Goal: Information Seeking & Learning: Learn about a topic

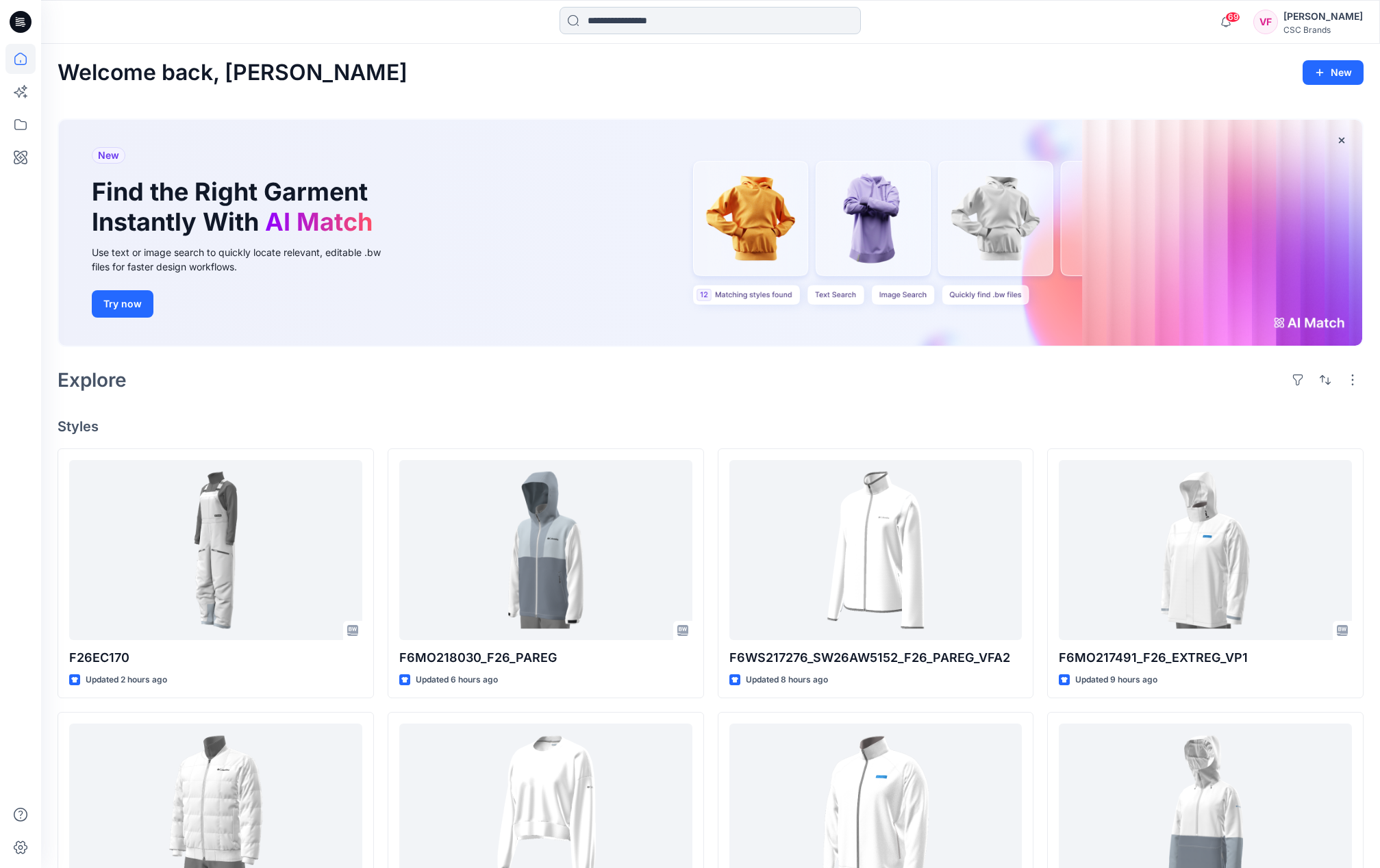
click at [614, 19] on input at bounding box center [710, 20] width 301 height 28
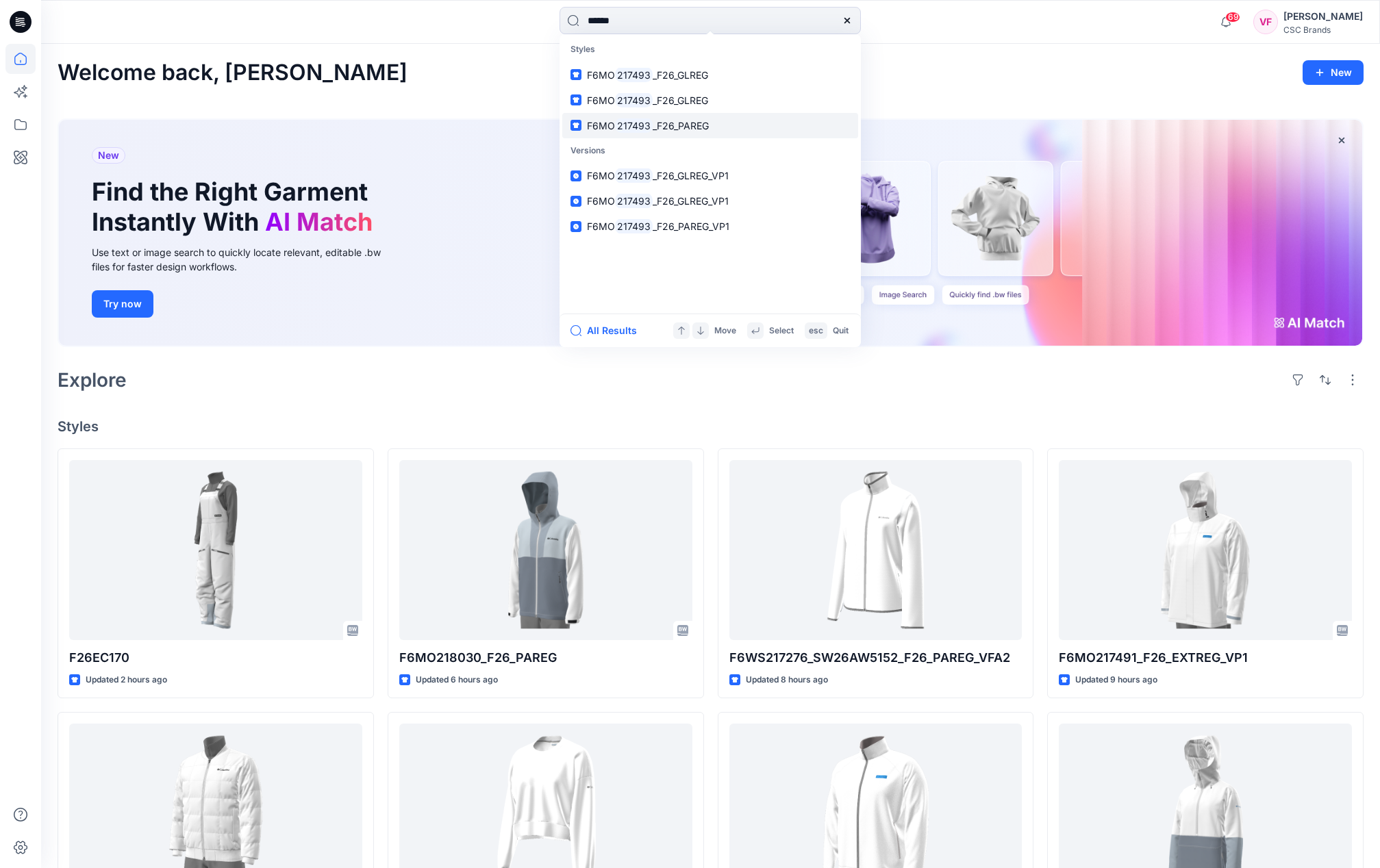
type input "******"
click at [661, 122] on span "_F26_PAREG" at bounding box center [680, 126] width 56 height 12
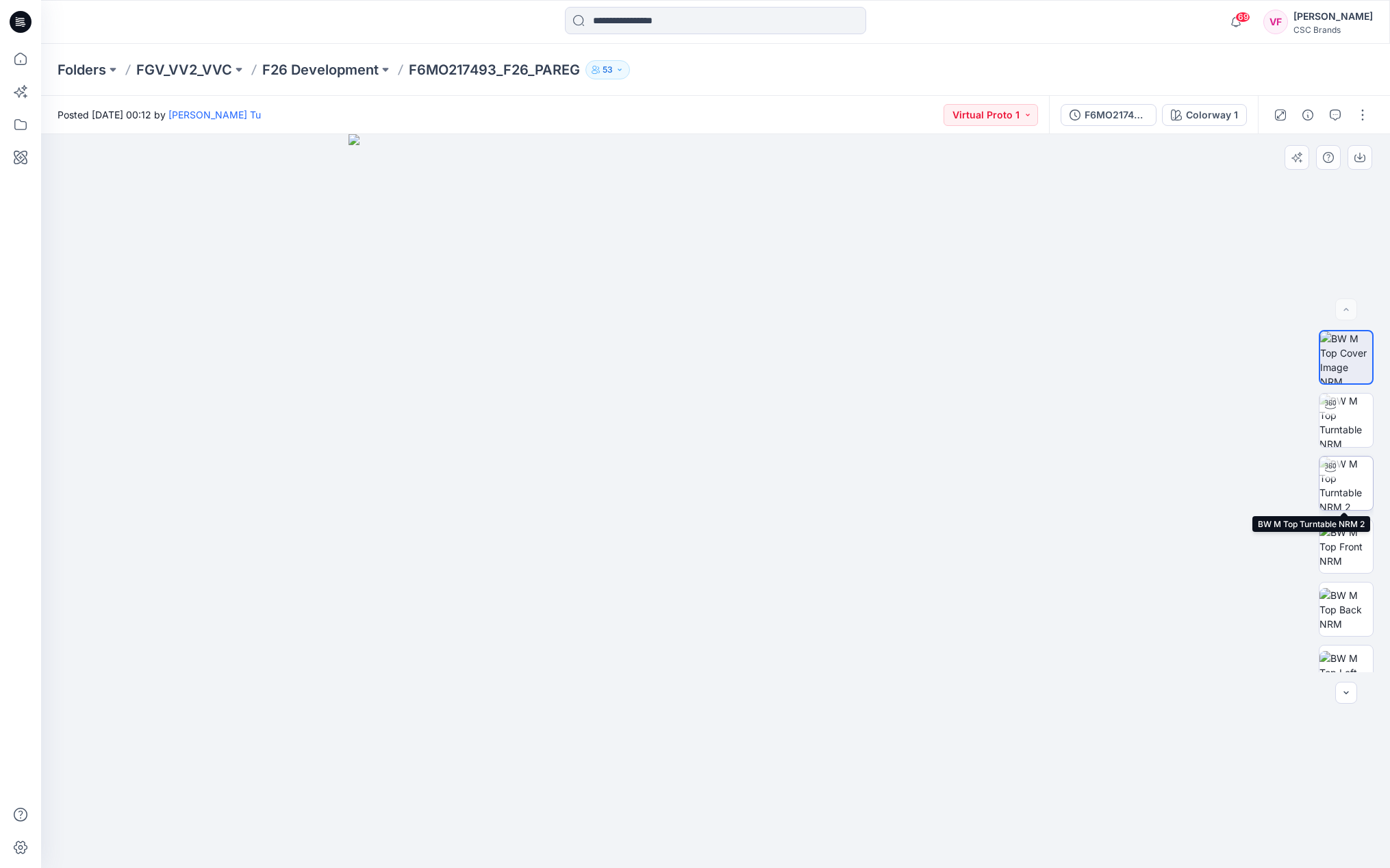
click at [1347, 473] on img at bounding box center [1346, 483] width 53 height 53
drag, startPoint x: 727, startPoint y: 846, endPoint x: 749, endPoint y: 843, distance: 22.2
click at [749, 843] on icon at bounding box center [717, 827] width 414 height 52
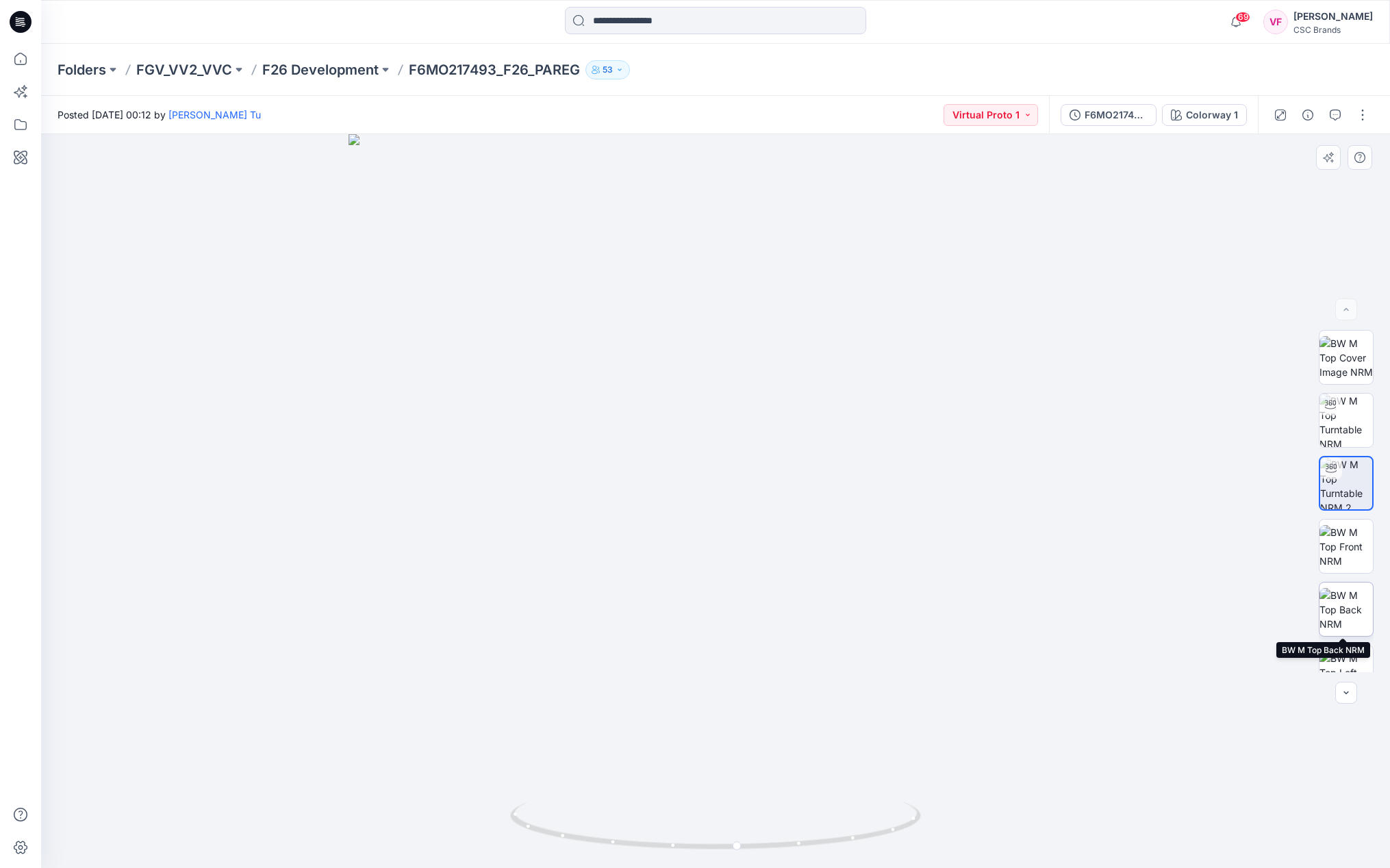
click at [1342, 609] on img at bounding box center [1346, 610] width 53 height 43
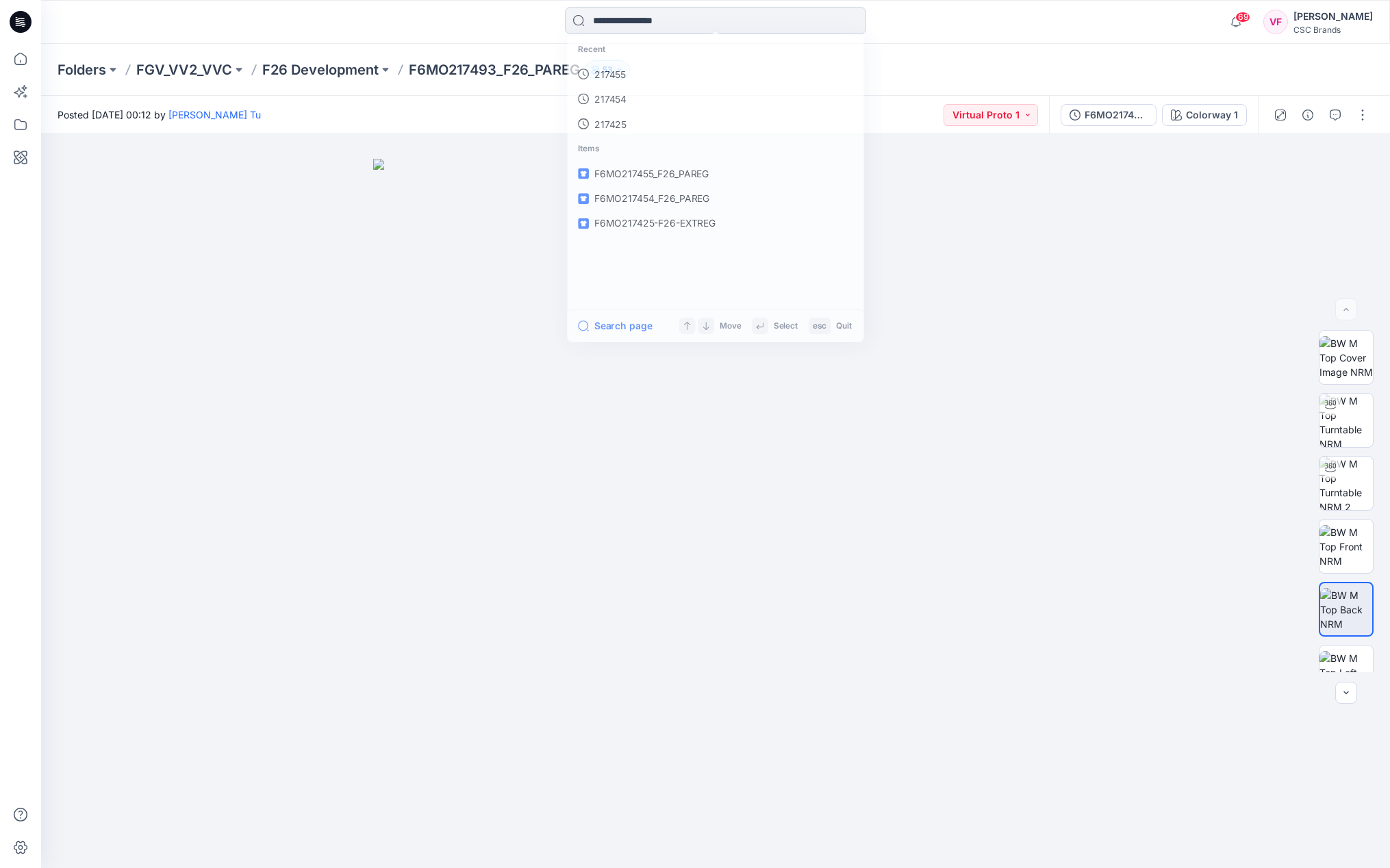
click at [636, 24] on input at bounding box center [716, 20] width 301 height 28
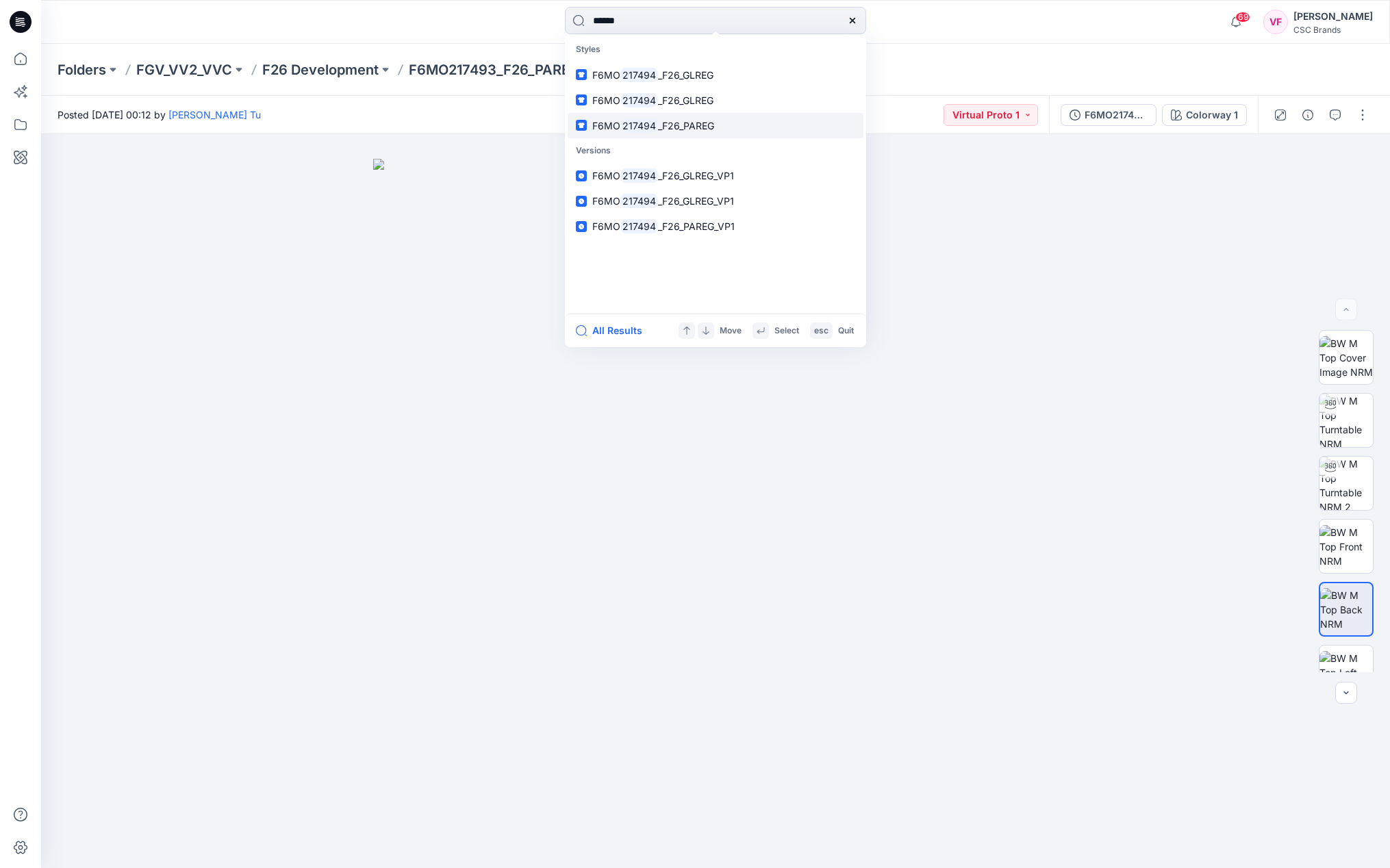
type input "******"
click at [679, 123] on span "_F26_PAREG" at bounding box center [686, 126] width 56 height 12
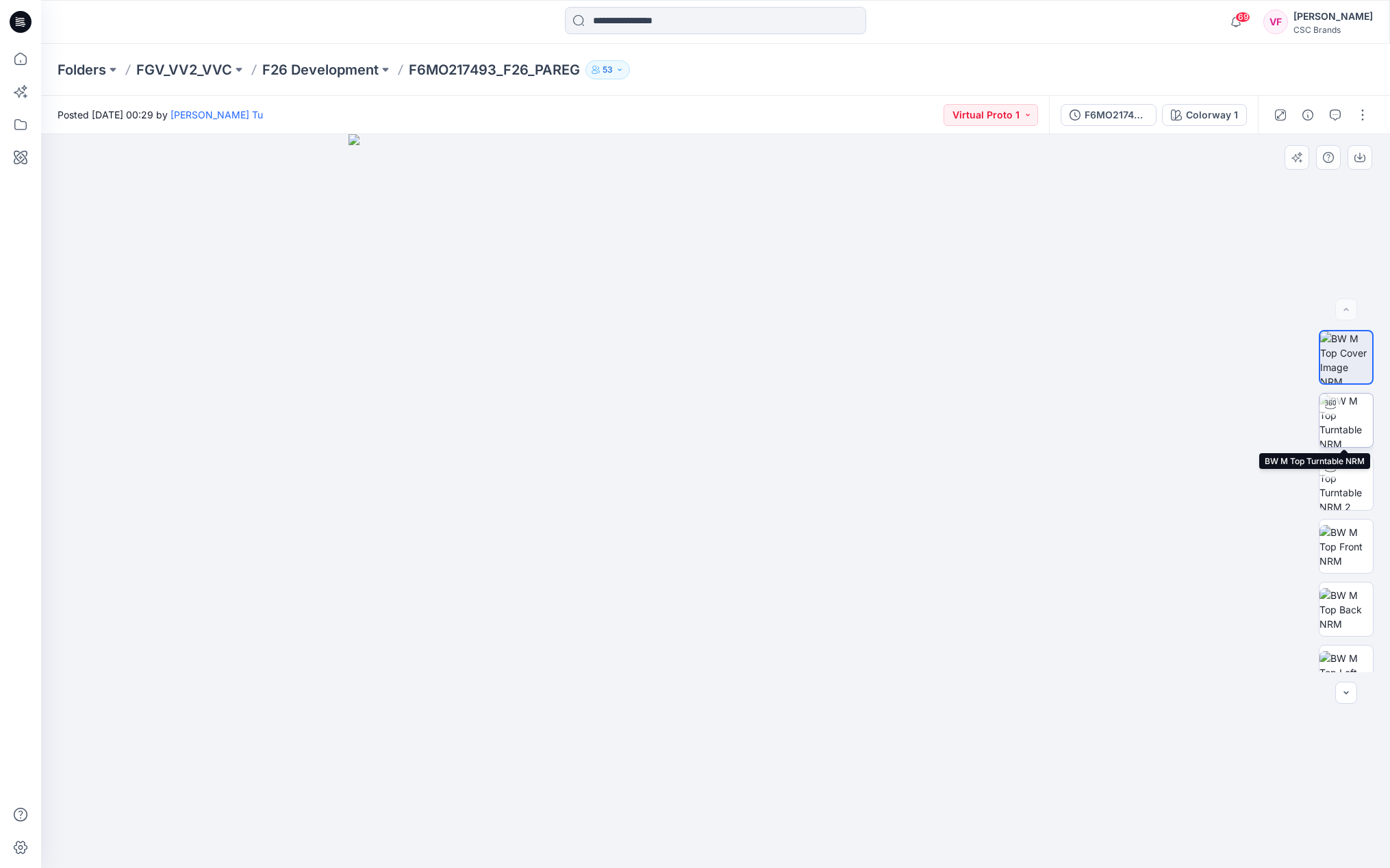
click at [1337, 425] on img at bounding box center [1346, 420] width 53 height 53
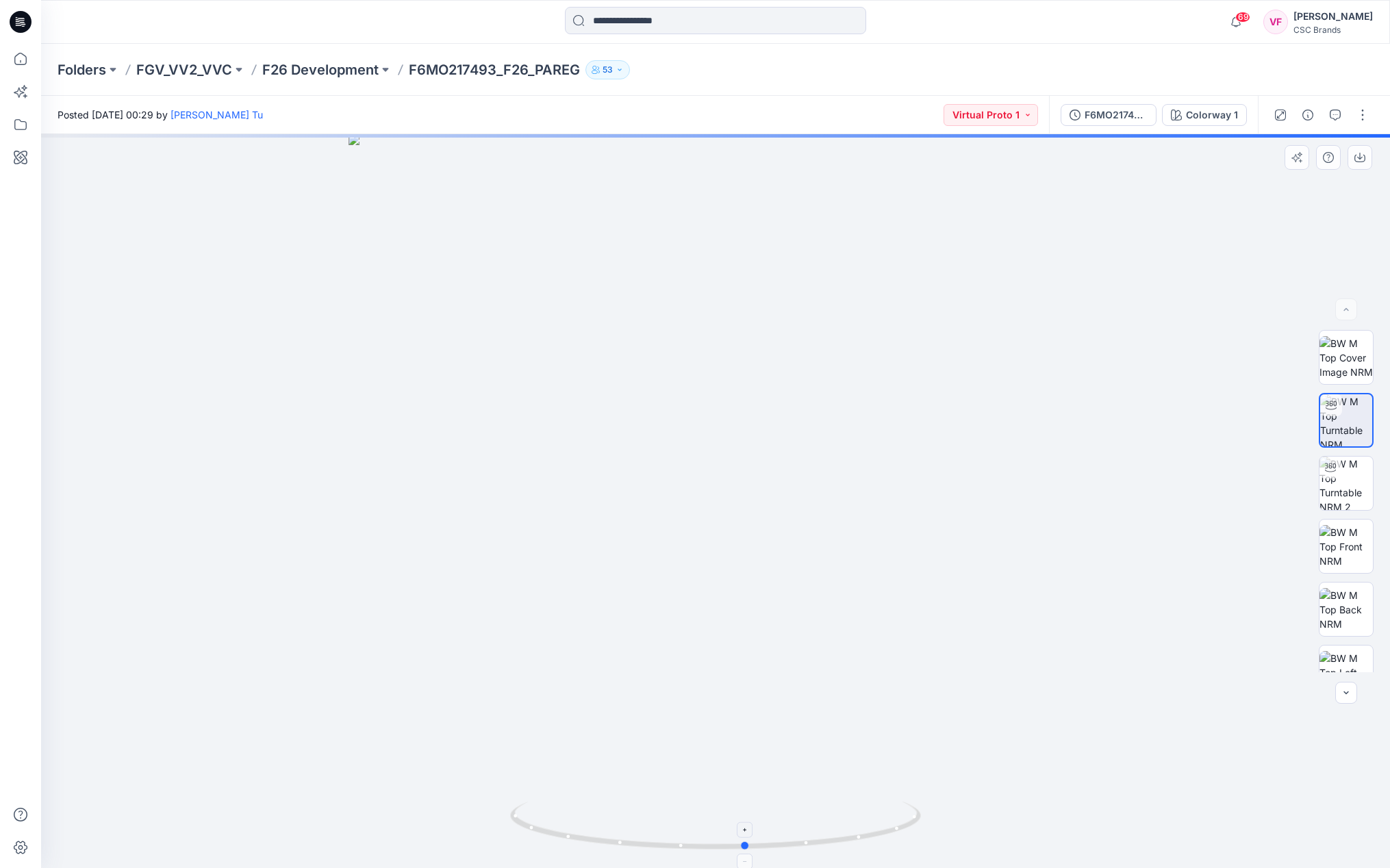
drag, startPoint x: 713, startPoint y: 851, endPoint x: 766, endPoint y: 851, distance: 53.0
click at [764, 851] on icon at bounding box center [717, 827] width 414 height 52
click at [803, 847] on icon at bounding box center [717, 827] width 414 height 52
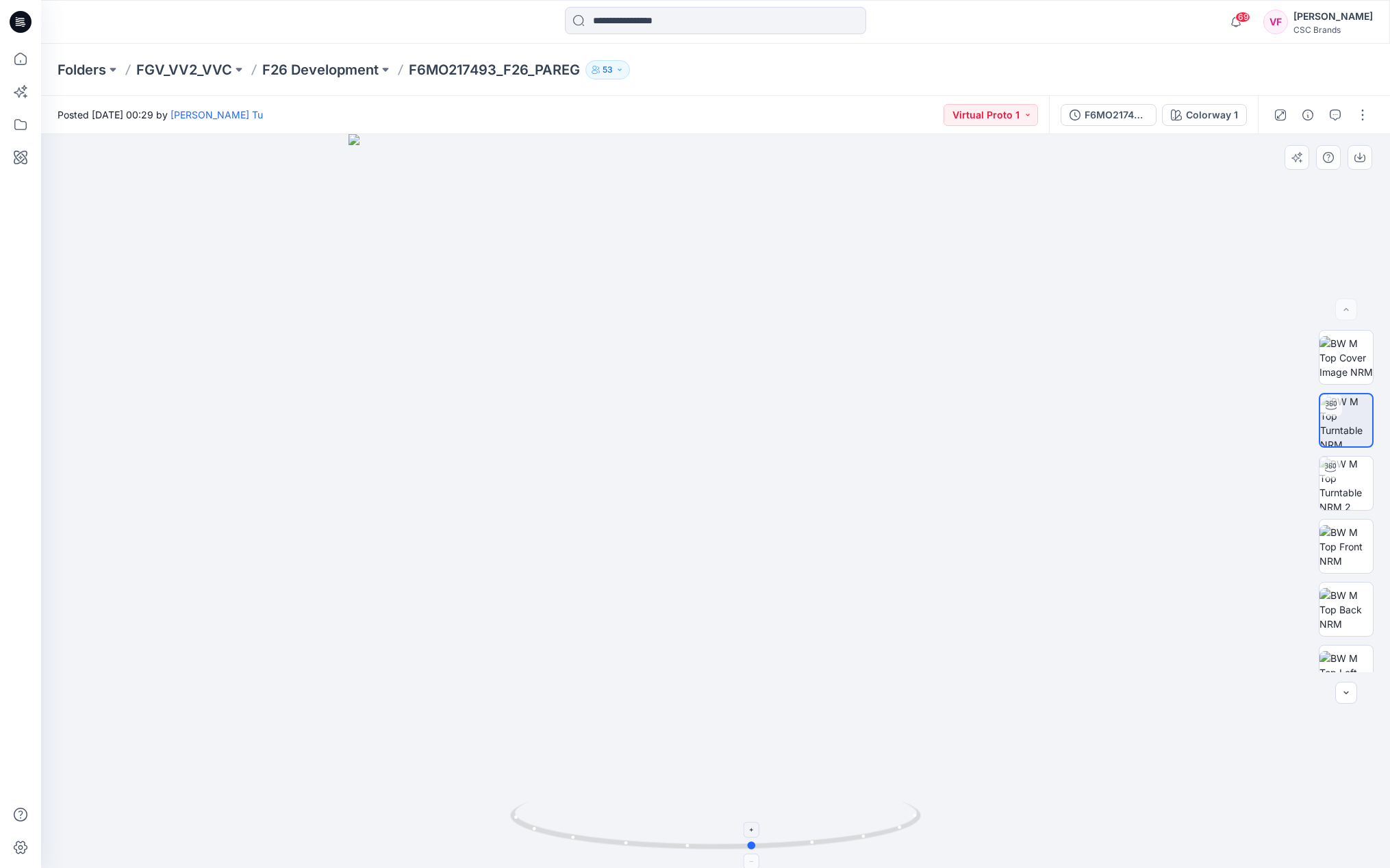
drag, startPoint x: 778, startPoint y: 849, endPoint x: 753, endPoint y: 843, distance: 25.7
click at [753, 843] on icon at bounding box center [717, 827] width 414 height 52
click at [1350, 541] on img at bounding box center [1346, 547] width 53 height 43
click at [1348, 480] on img at bounding box center [1346, 483] width 53 height 53
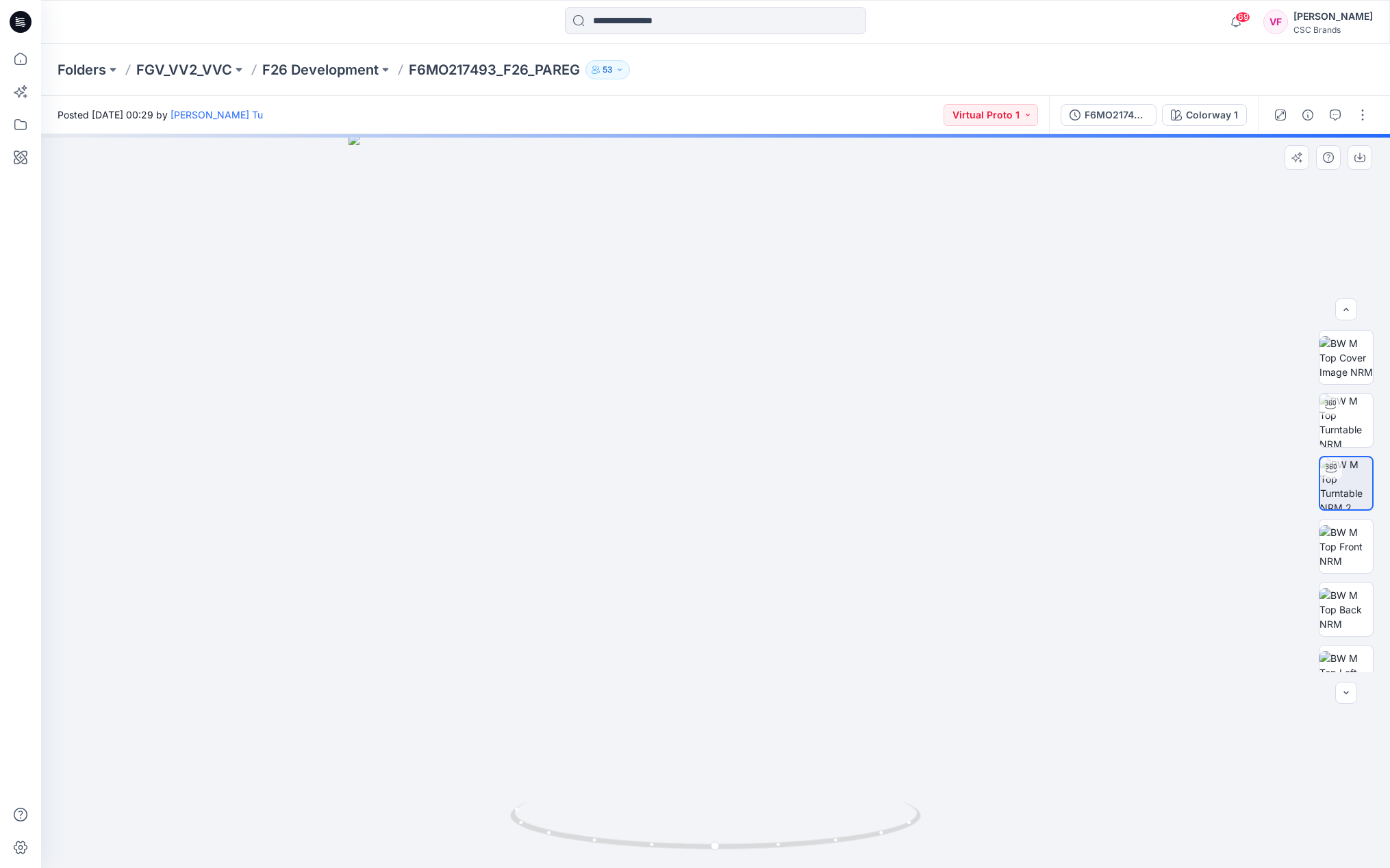
scroll to position [216, 0]
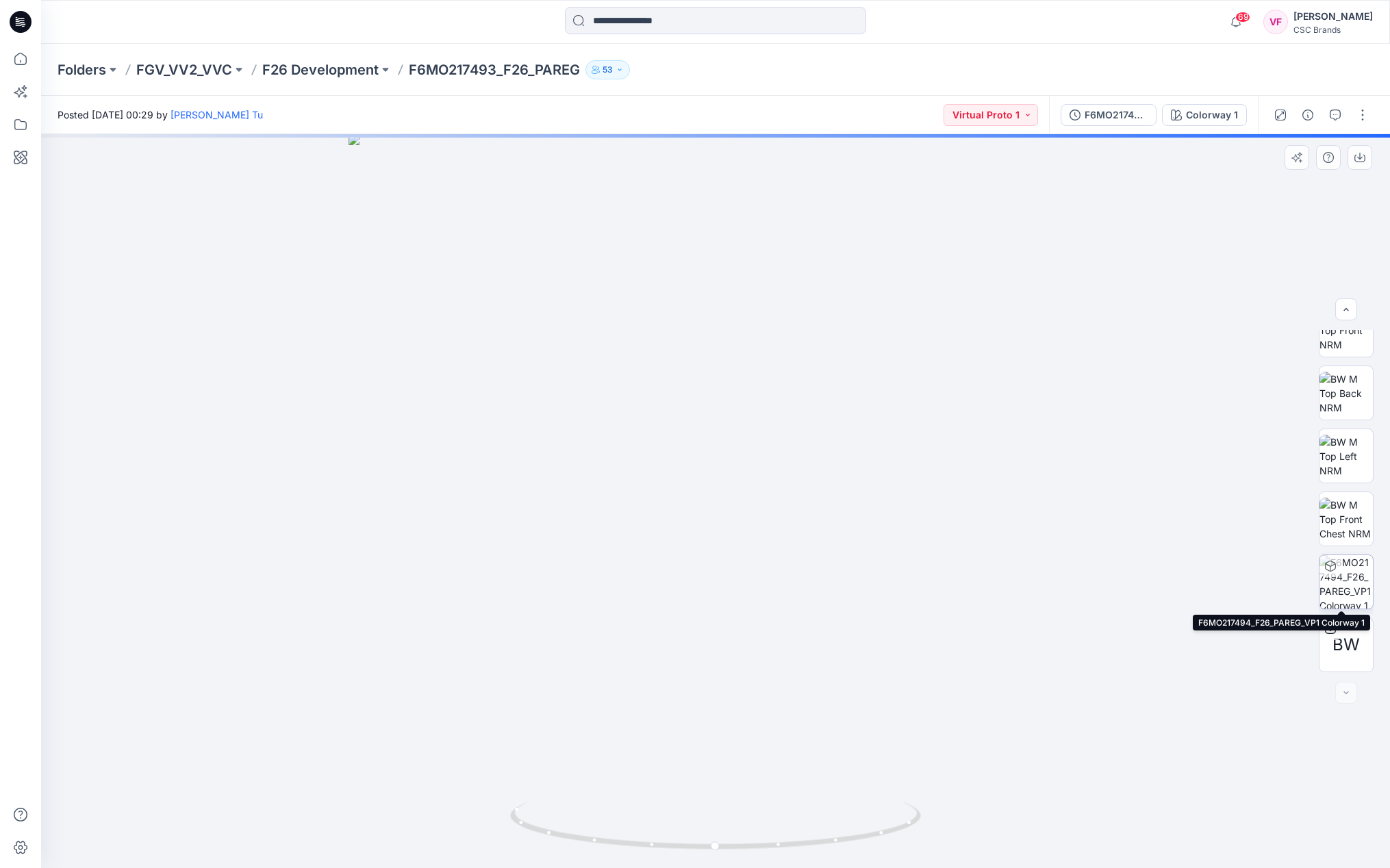
click at [1346, 584] on img at bounding box center [1346, 581] width 53 height 53
